Goal: Information Seeking & Learning: Learn about a topic

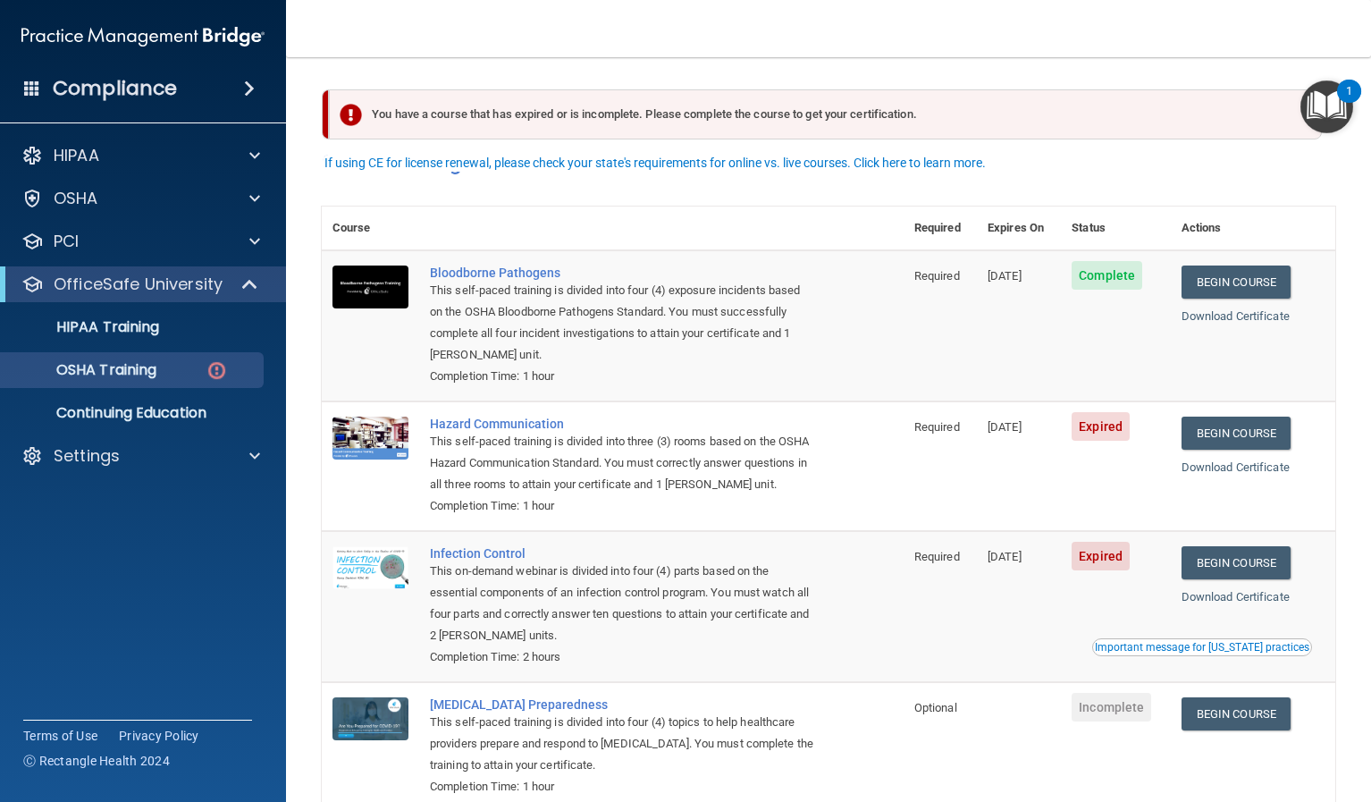
scroll to position [29, 0]
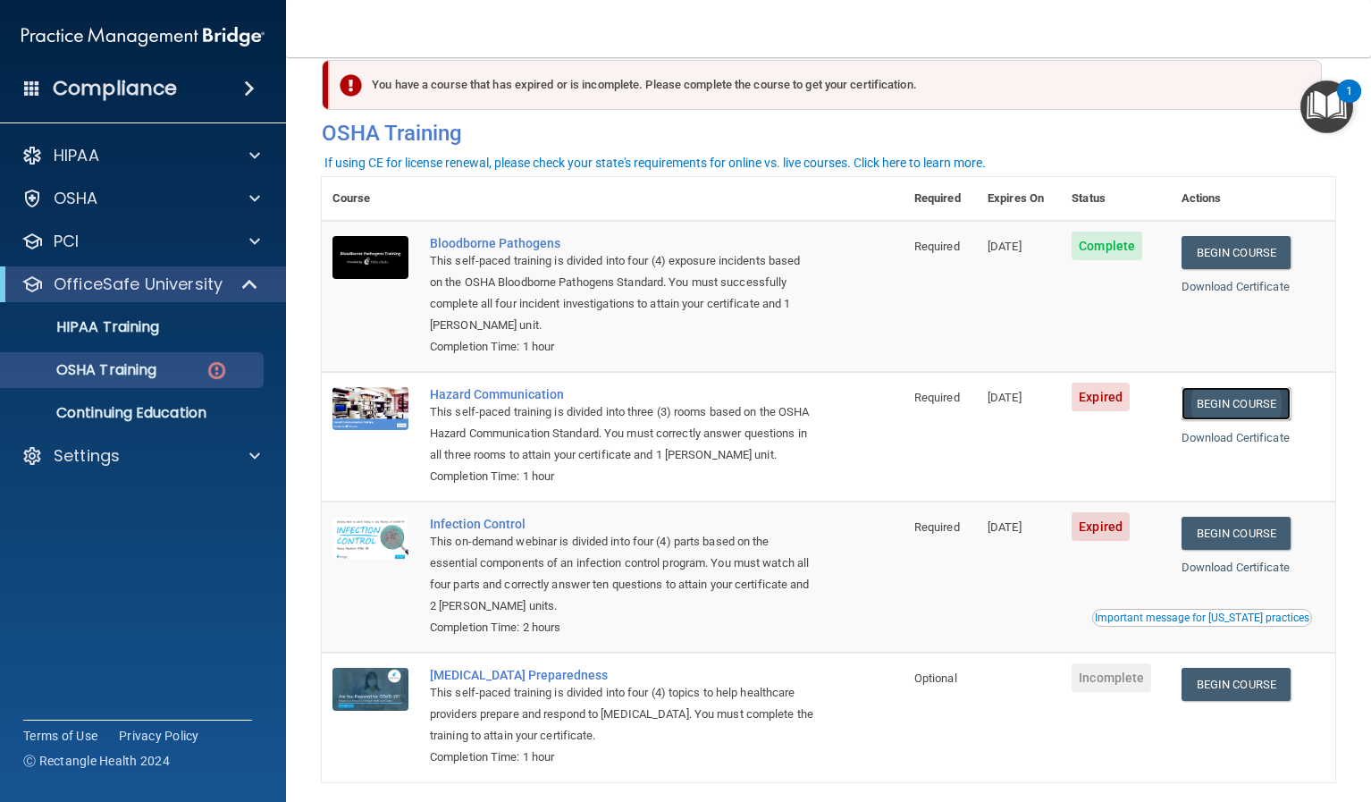
click at [1269, 408] on link "Begin Course" at bounding box center [1235, 403] width 109 height 33
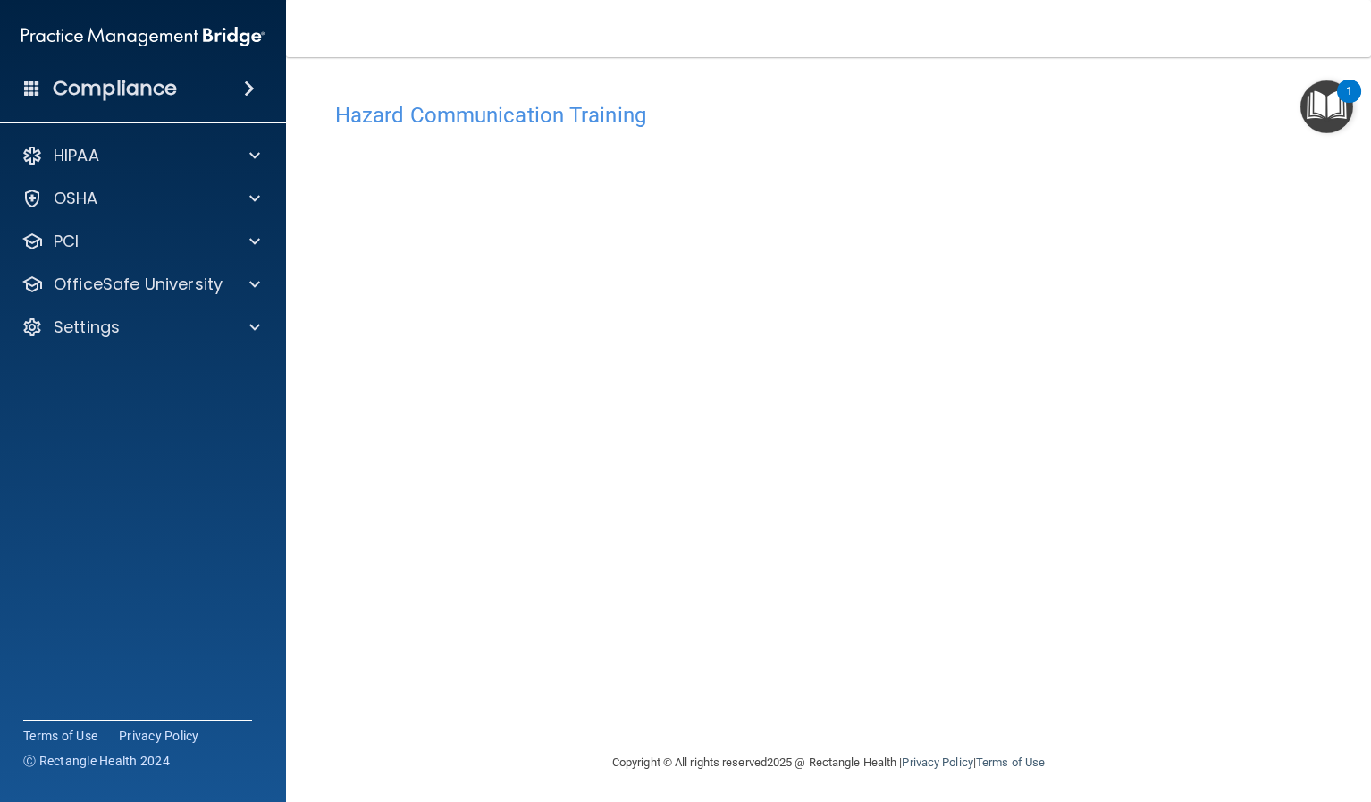
scroll to position [4, 0]
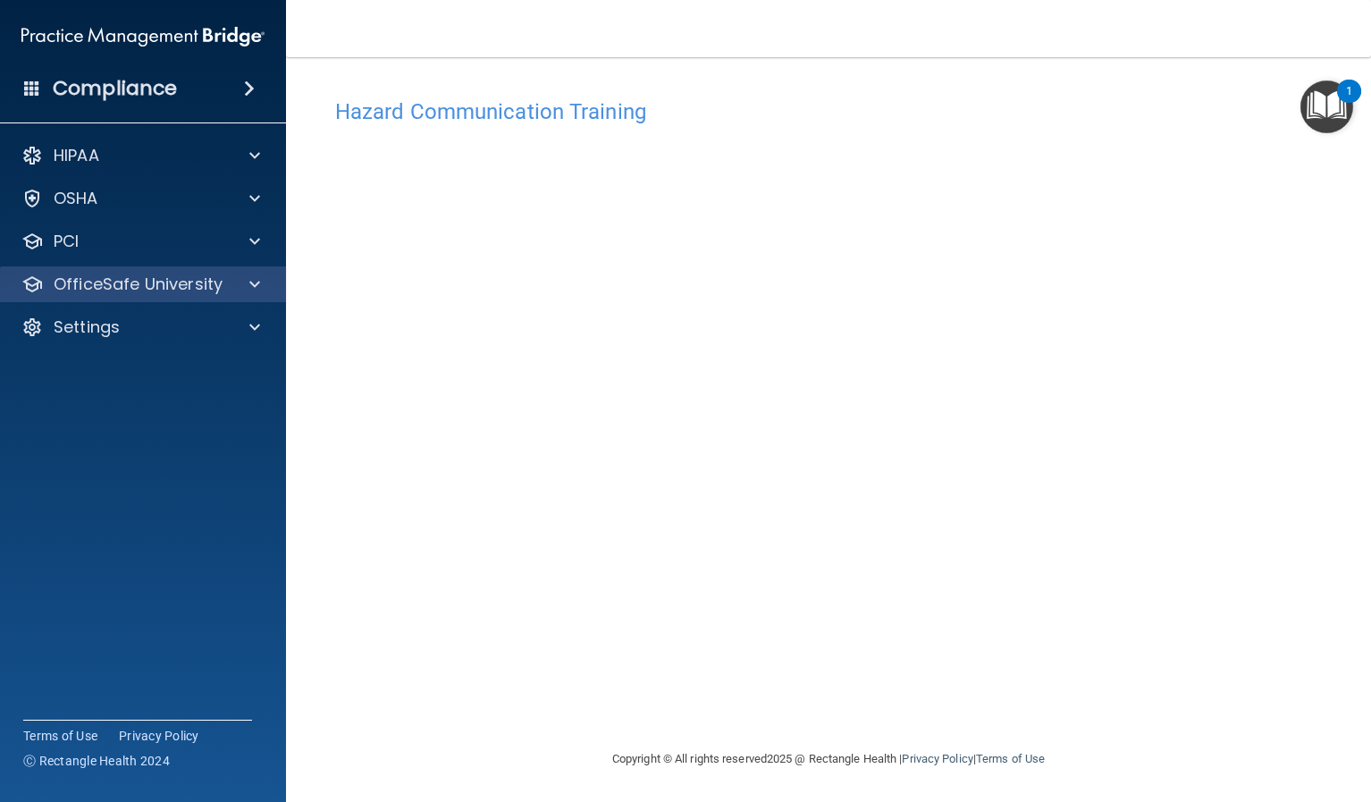
click at [121, 270] on div "OfficeSafe University" at bounding box center [143, 284] width 287 height 36
click at [214, 280] on p "OfficeSafe University" at bounding box center [138, 283] width 169 height 21
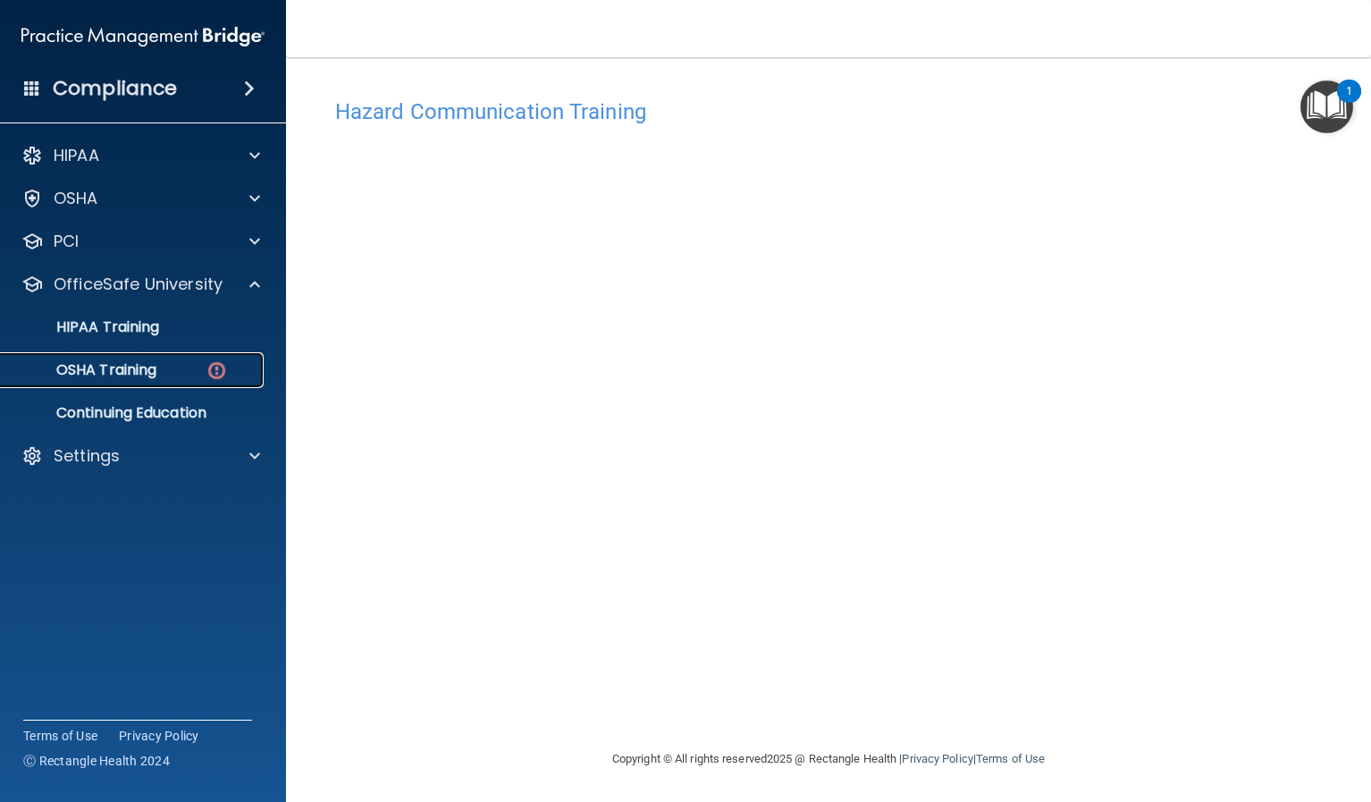
click at [154, 361] on p "OSHA Training" at bounding box center [84, 370] width 145 height 18
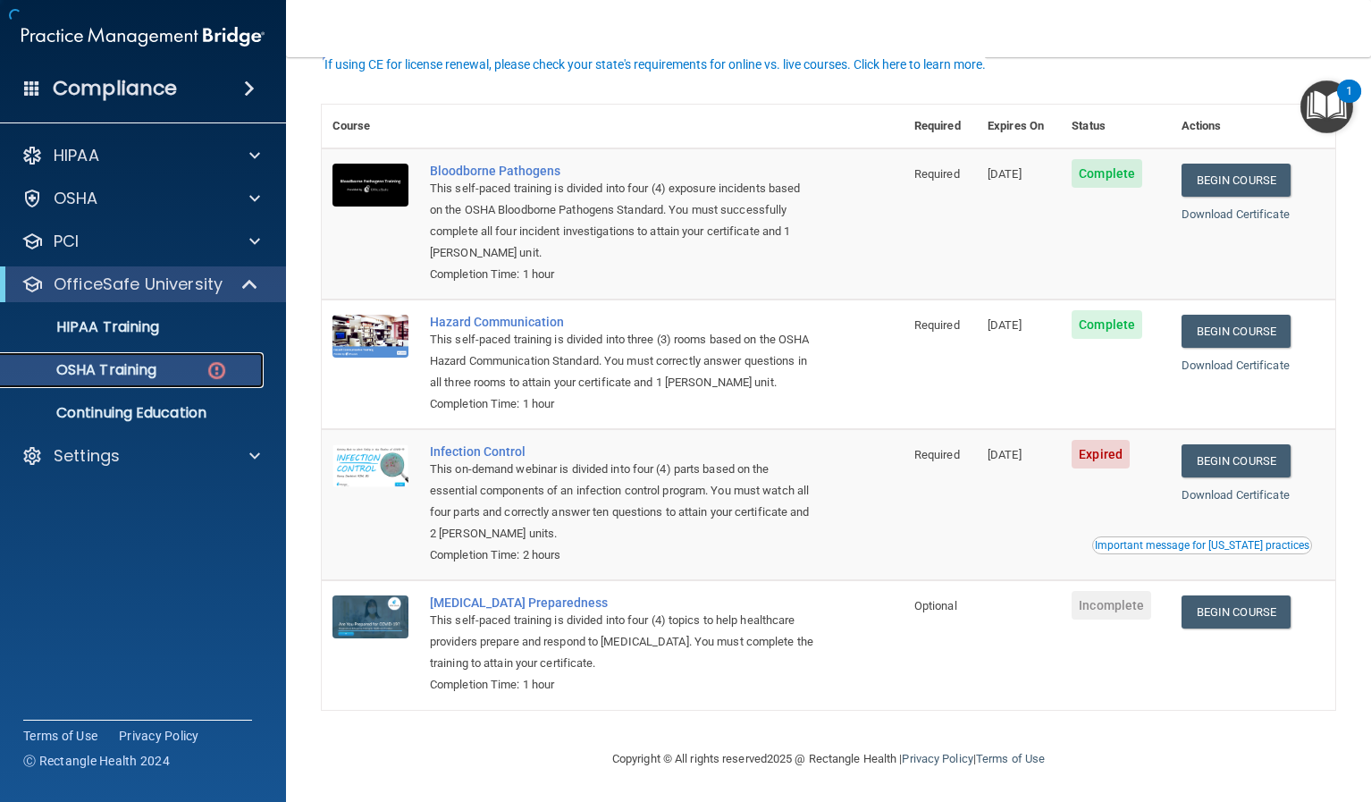
scroll to position [128, 0]
click at [1279, 457] on link "Begin Course" at bounding box center [1235, 460] width 109 height 33
